Goal: Task Accomplishment & Management: Manage account settings

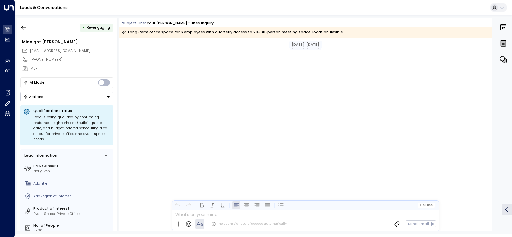
scroll to position [899, 0]
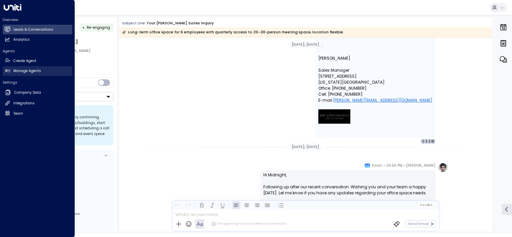
click at [18, 70] on h2 "Manage Agents" at bounding box center [27, 70] width 28 height 5
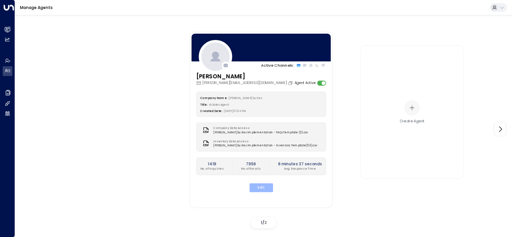
click at [258, 187] on button "Edit" at bounding box center [261, 188] width 24 height 9
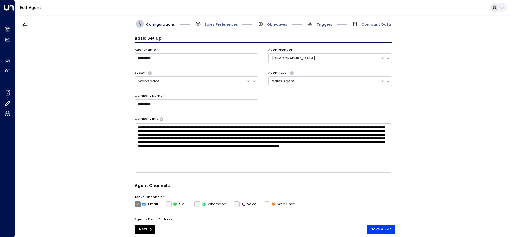
scroll to position [7, 0]
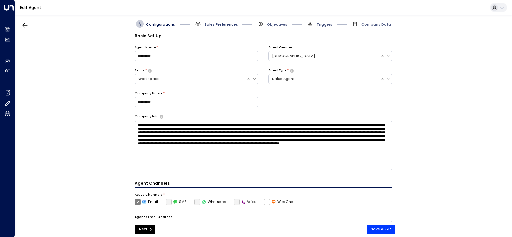
click at [214, 22] on span "Sales Preferences" at bounding box center [222, 24] width 34 height 5
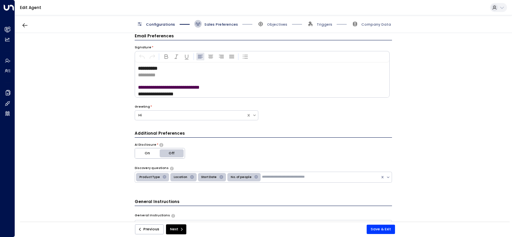
click at [213, 23] on span "Sales Preferences" at bounding box center [222, 24] width 34 height 5
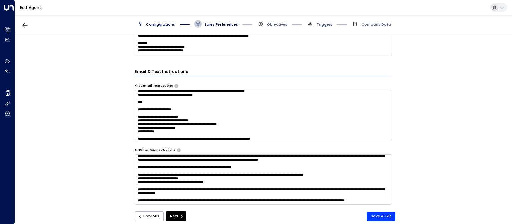
scroll to position [345, 0]
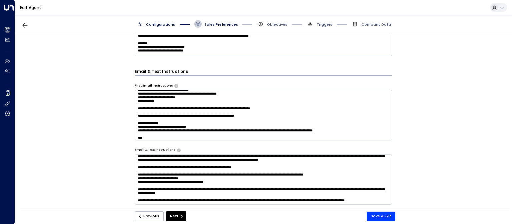
click at [237, 109] on textarea at bounding box center [264, 115] width 258 height 50
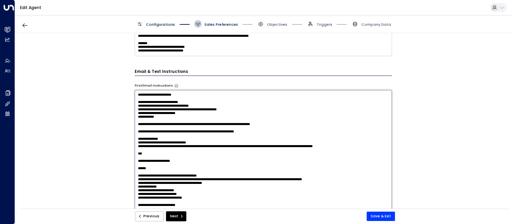
scroll to position [315, 0]
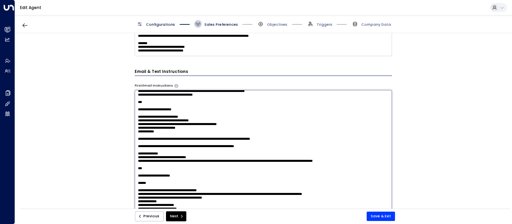
drag, startPoint x: 220, startPoint y: 138, endPoint x: 182, endPoint y: 138, distance: 38.4
click at [182, 138] on textarea at bounding box center [264, 160] width 258 height 141
click at [159, 139] on textarea at bounding box center [264, 160] width 258 height 141
click at [155, 138] on textarea at bounding box center [264, 160] width 258 height 141
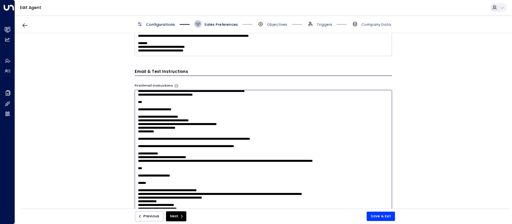
drag, startPoint x: 232, startPoint y: 138, endPoint x: 149, endPoint y: 139, distance: 82.7
click at [149, 139] on textarea at bounding box center [264, 160] width 258 height 141
type textarea "**********"
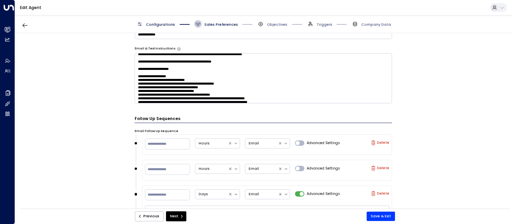
scroll to position [255, 0]
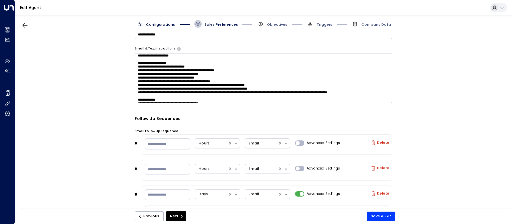
click at [369, 77] on textarea at bounding box center [264, 78] width 258 height 50
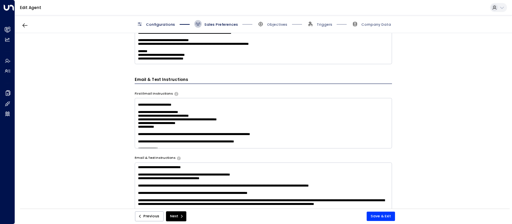
scroll to position [283, 0]
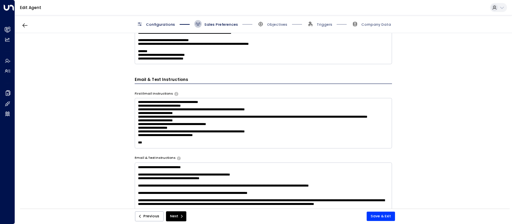
click at [381, 188] on textarea at bounding box center [264, 187] width 258 height 50
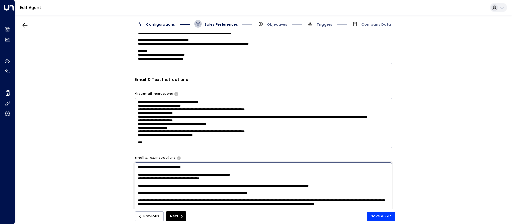
type textarea "**********"
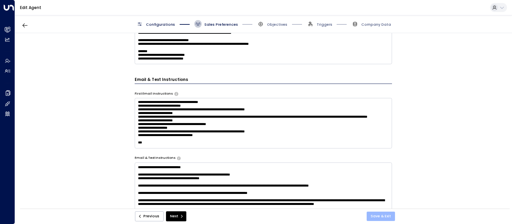
click at [388, 217] on button "Save & Exit" at bounding box center [381, 215] width 28 height 9
